Goal: Task Accomplishment & Management: Manage account settings

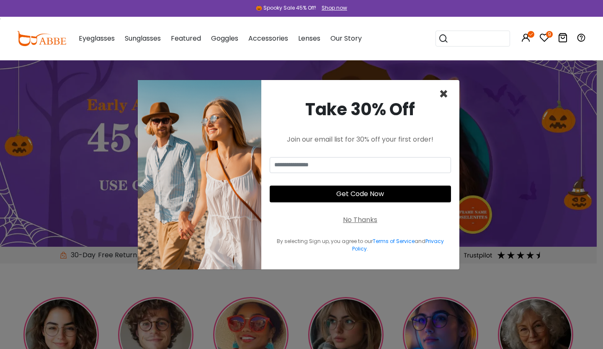
click at [444, 93] on span "×" at bounding box center [444, 93] width 10 height 21
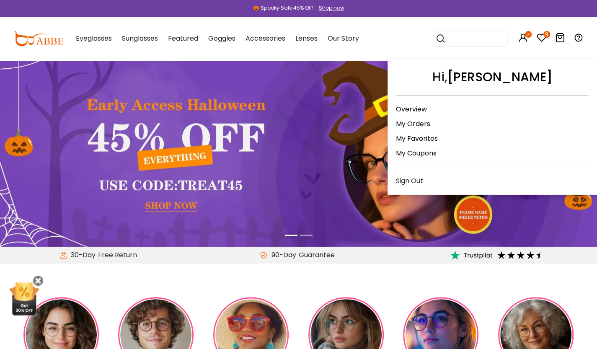
click at [529, 36] on icon at bounding box center [528, 34] width 7 height 7
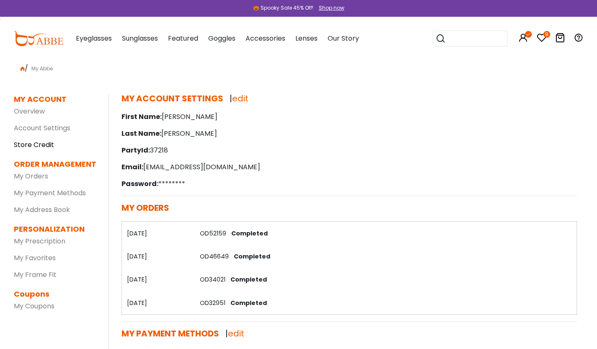
click at [31, 144] on link "Store Credit" at bounding box center [34, 145] width 40 height 10
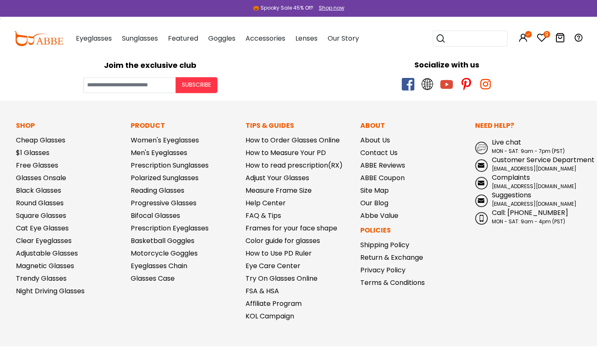
scroll to position [284, 0]
